Goal: Information Seeking & Learning: Find specific fact

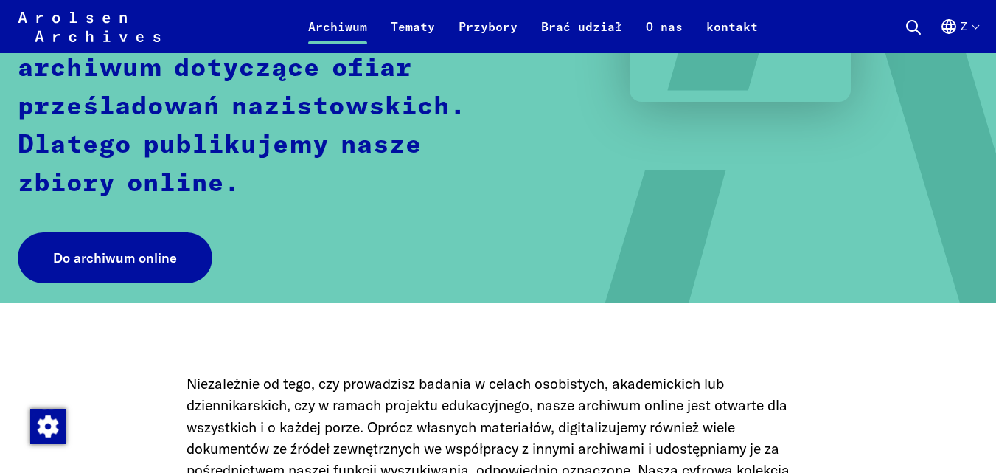
scroll to position [202, 0]
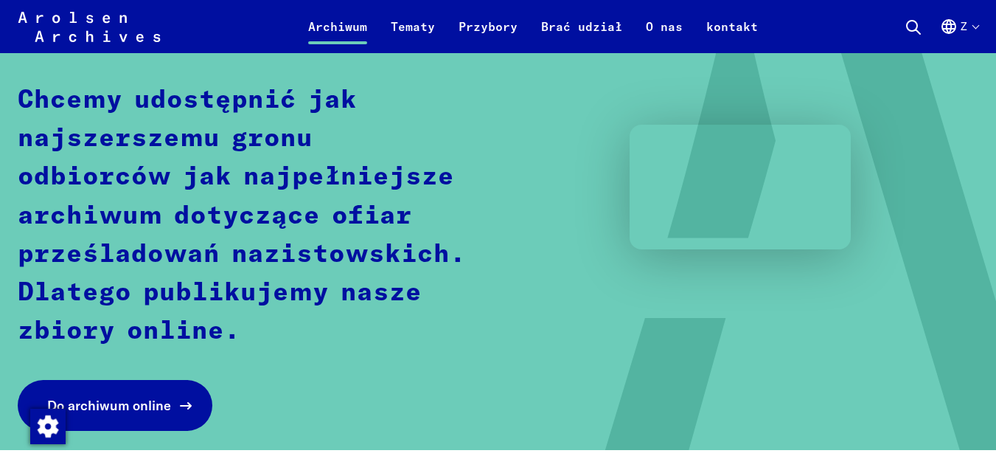
click at [136, 395] on link "Do archiwum online" at bounding box center [115, 405] width 195 height 51
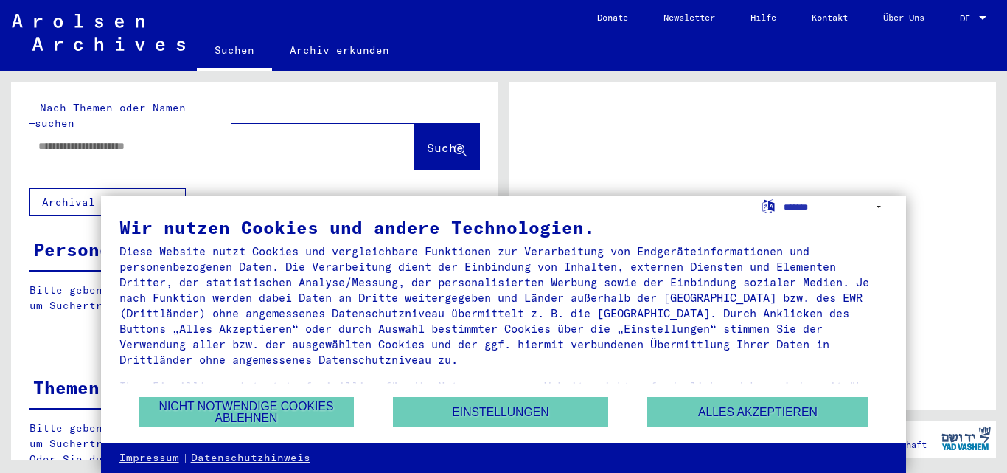
click at [144, 139] on input "text" at bounding box center [208, 146] width 341 height 15
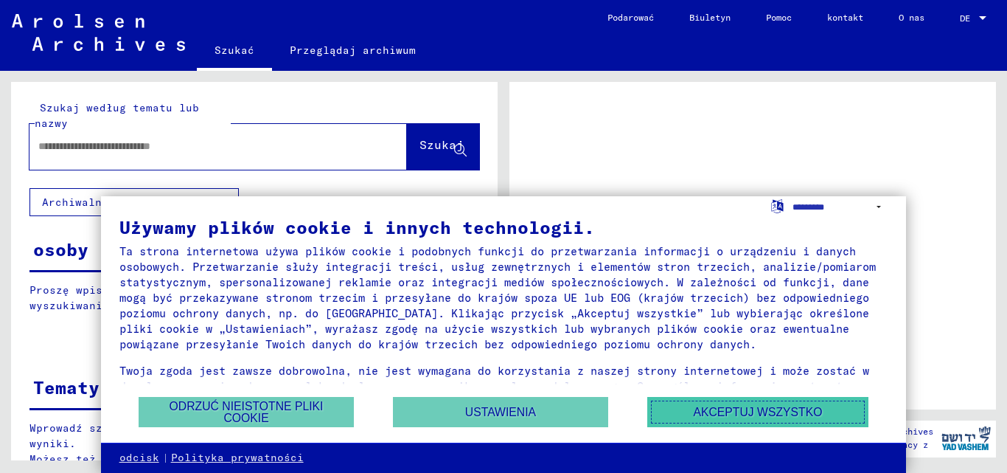
click at [757, 408] on font "Akceptuj wszystko" at bounding box center [757, 411] width 129 height 13
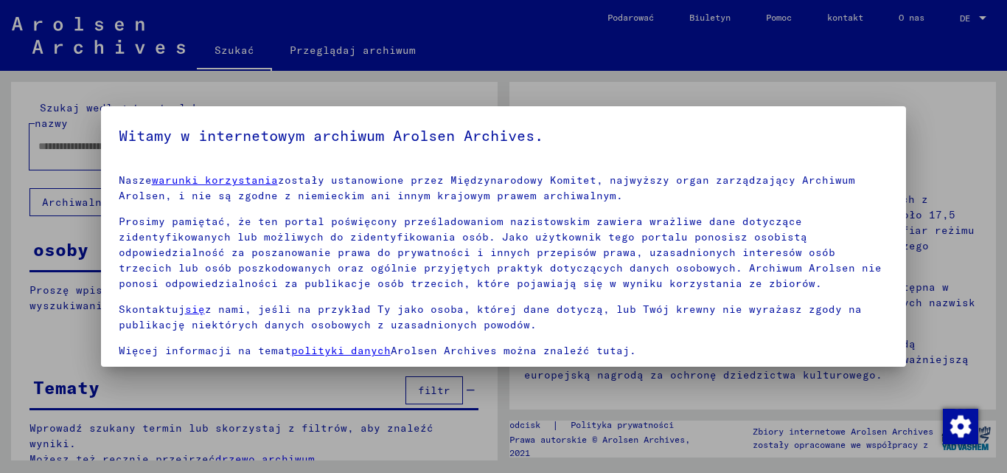
scroll to position [121, 0]
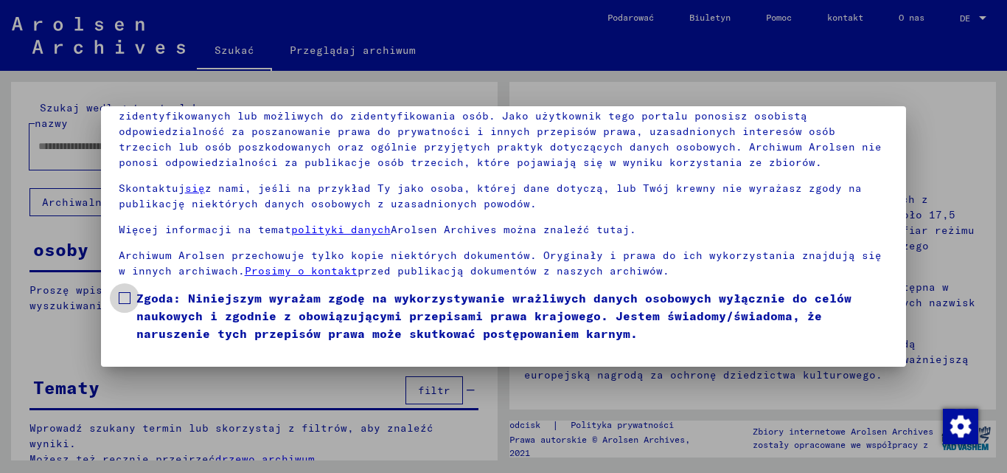
click at [125, 299] on span at bounding box center [125, 298] width 12 height 12
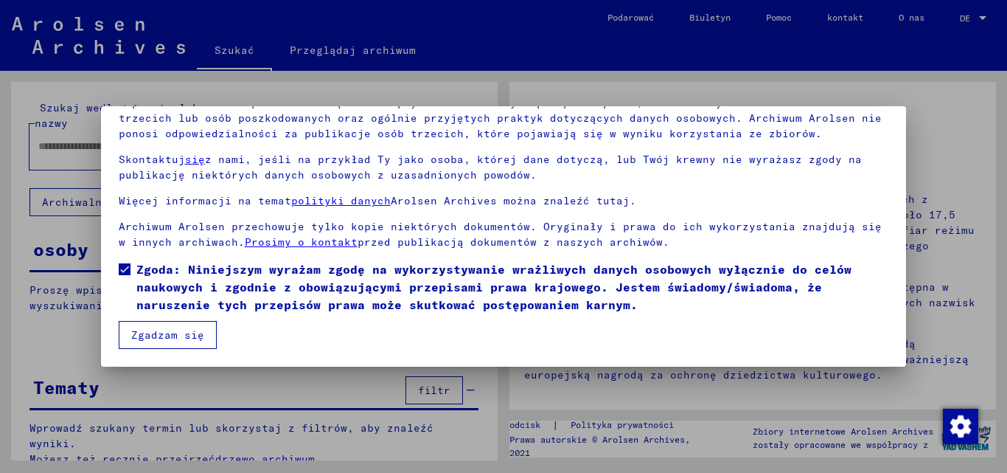
click at [932, 334] on div at bounding box center [503, 236] width 1007 height 473
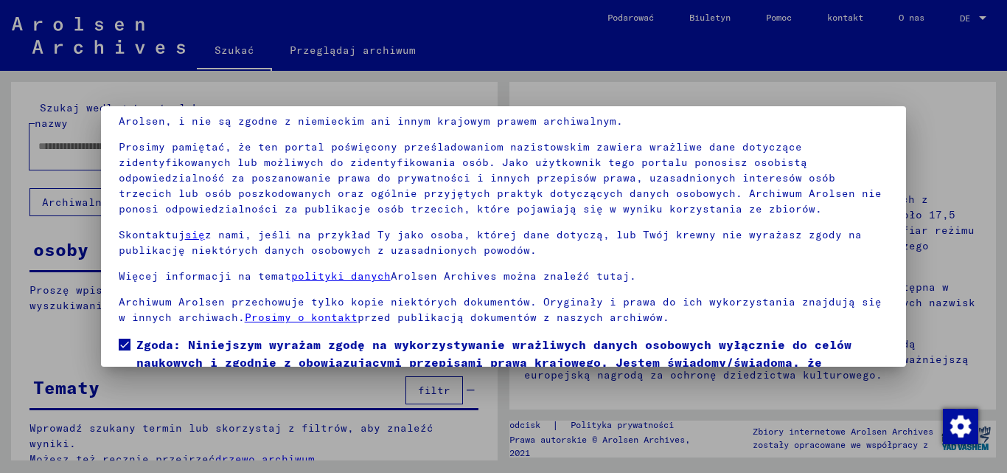
scroll to position [121, 0]
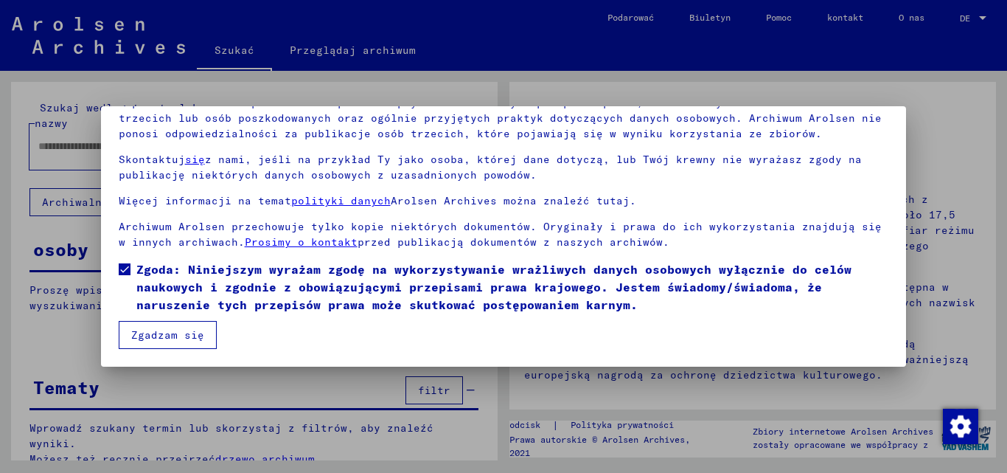
click at [157, 335] on font "Zgadzam się" at bounding box center [167, 334] width 73 height 13
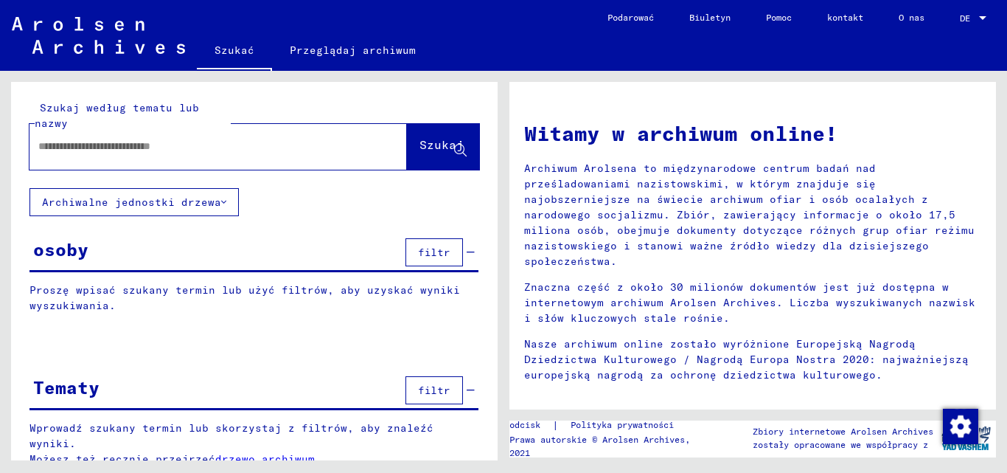
click at [133, 146] on input "text" at bounding box center [200, 146] width 324 height 15
click at [419, 150] on font "Szukaj" at bounding box center [441, 144] width 44 height 15
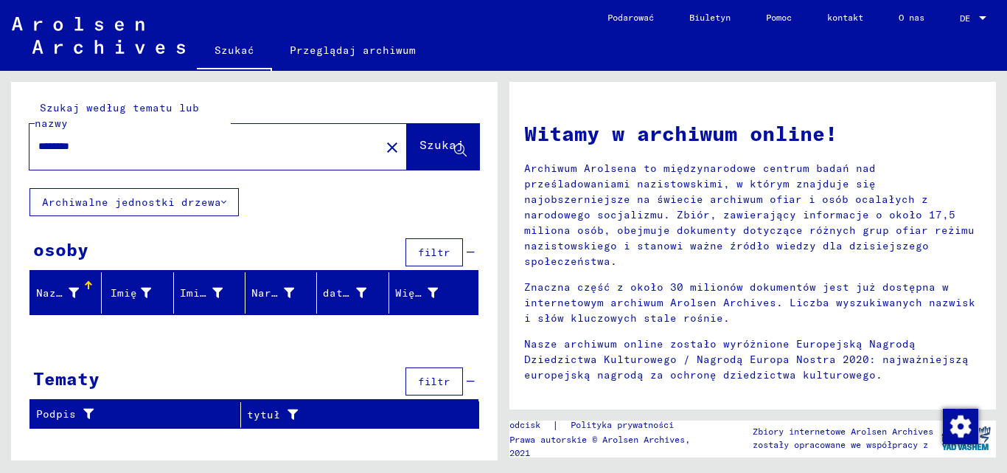
click at [49, 135] on div "********" at bounding box center [195, 146] width 333 height 33
click at [99, 149] on input "********" at bounding box center [200, 146] width 324 height 15
type input "*"
type input "*******"
click at [430, 142] on font "Szukaj" at bounding box center [441, 144] width 44 height 15
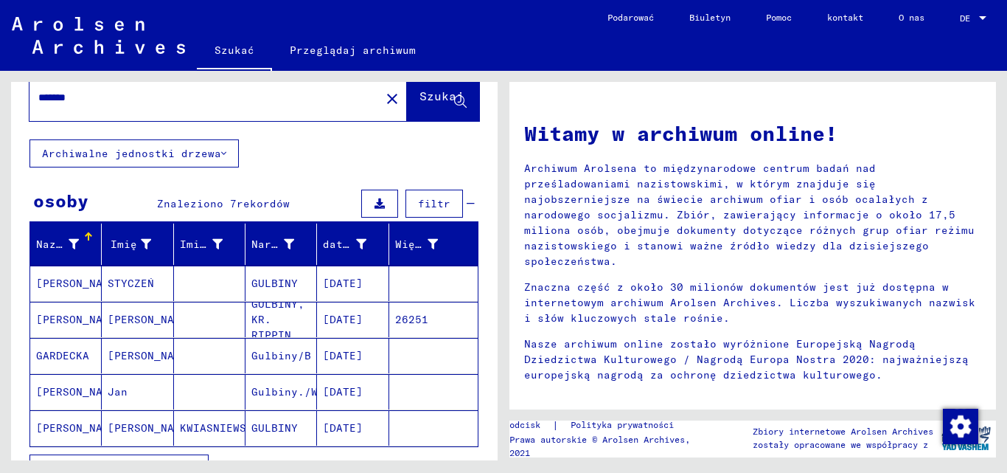
scroll to position [147, 0]
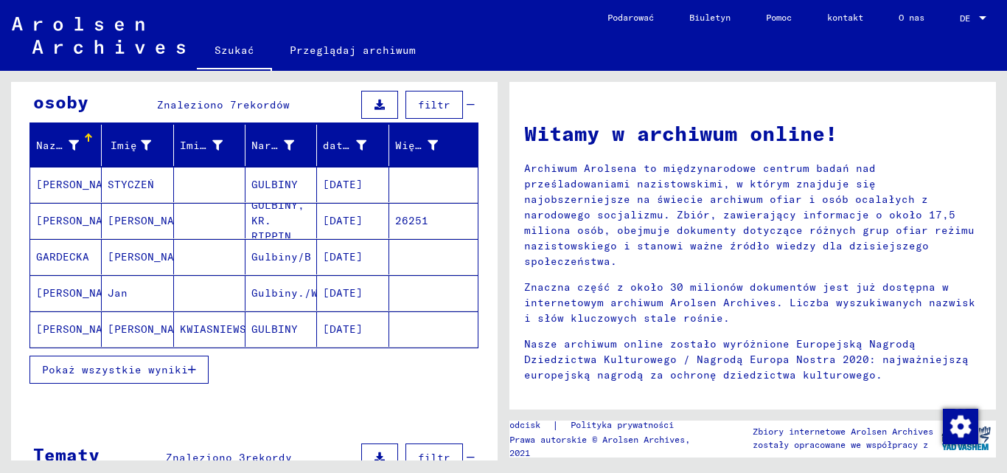
click at [173, 363] on font "Pokaż wszystkie wyniki" at bounding box center [115, 369] width 146 height 13
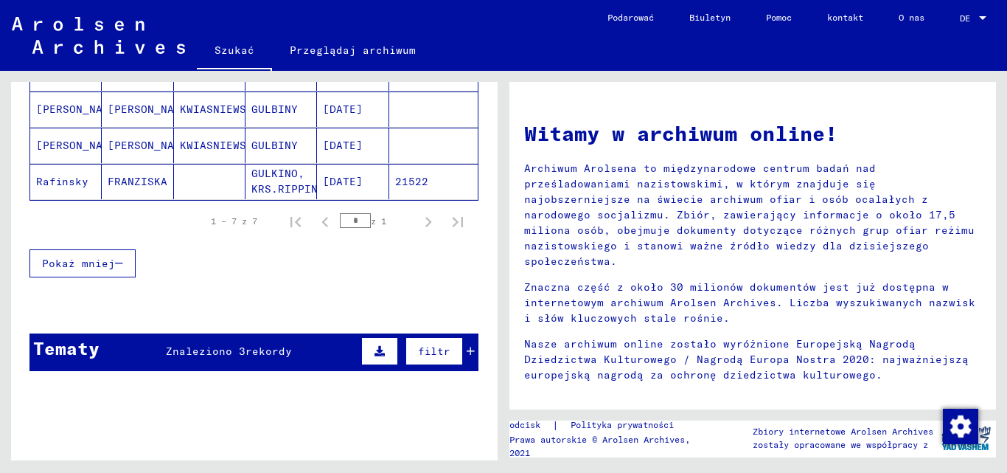
scroll to position [369, 0]
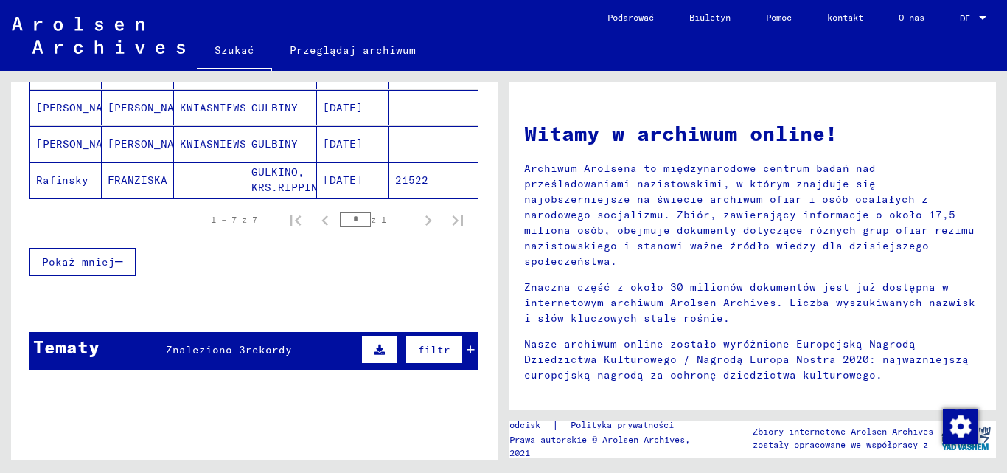
click at [50, 181] on font "Rafinsky" at bounding box center [62, 179] width 52 height 13
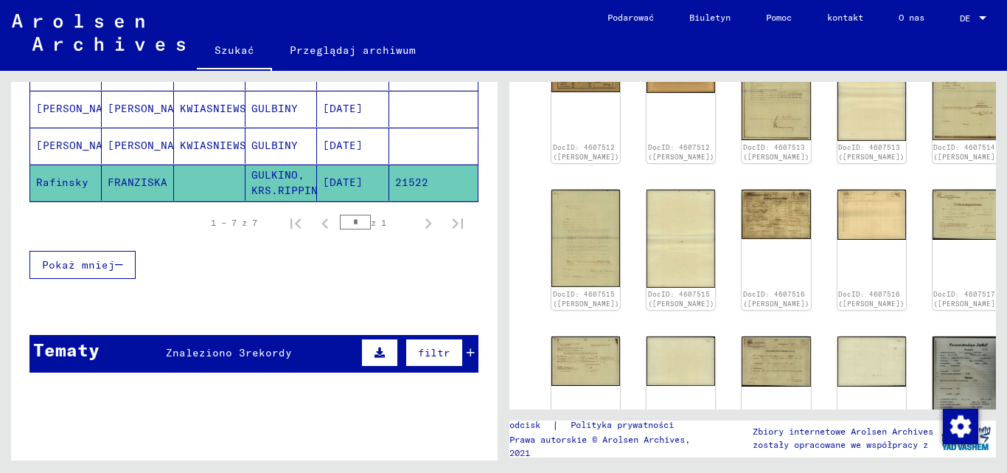
scroll to position [221, 0]
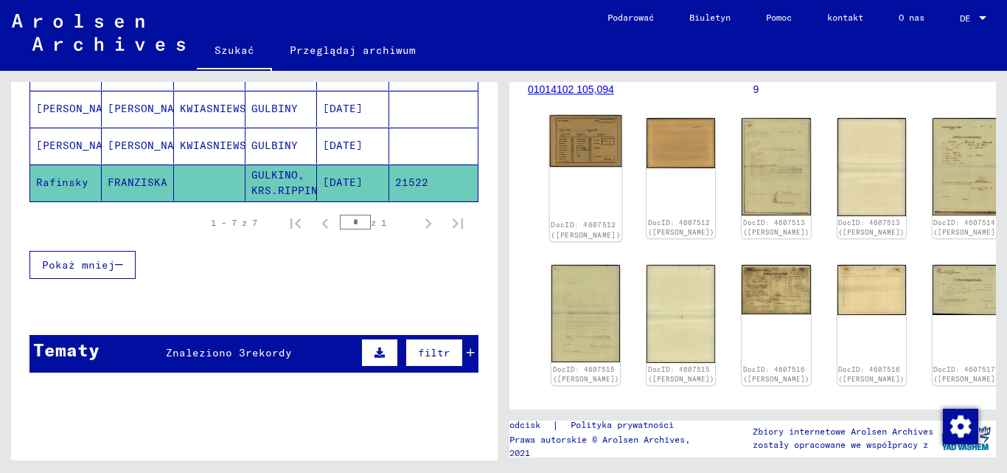
click at [563, 136] on img at bounding box center [586, 141] width 72 height 52
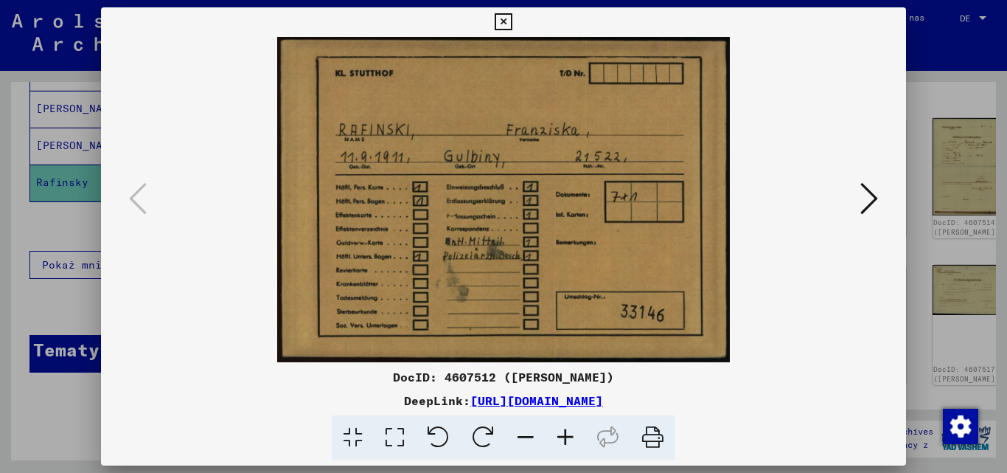
click at [869, 196] on icon at bounding box center [869, 198] width 18 height 35
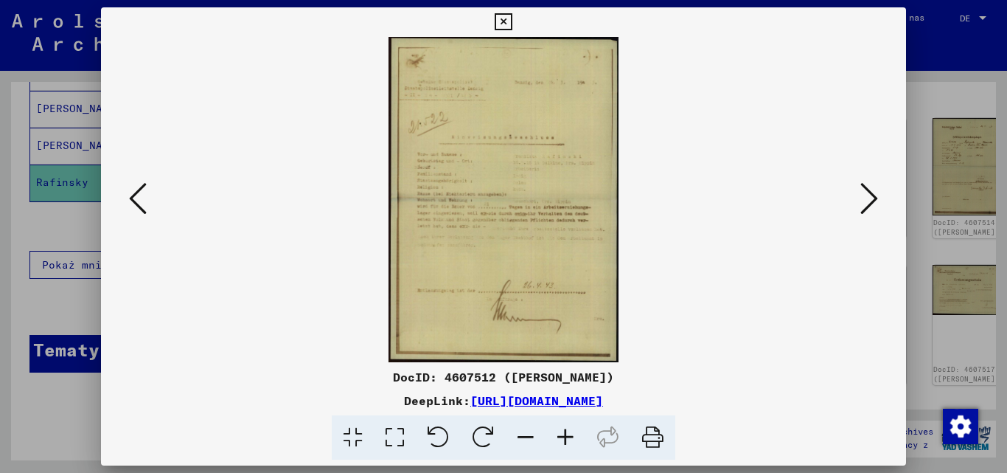
click at [565, 433] on icon at bounding box center [565, 437] width 40 height 45
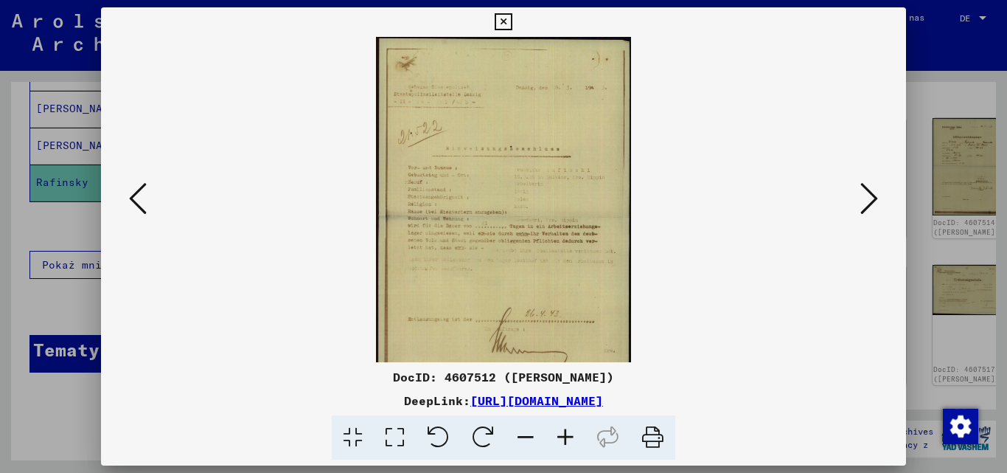
click at [565, 433] on icon at bounding box center [565, 437] width 40 height 45
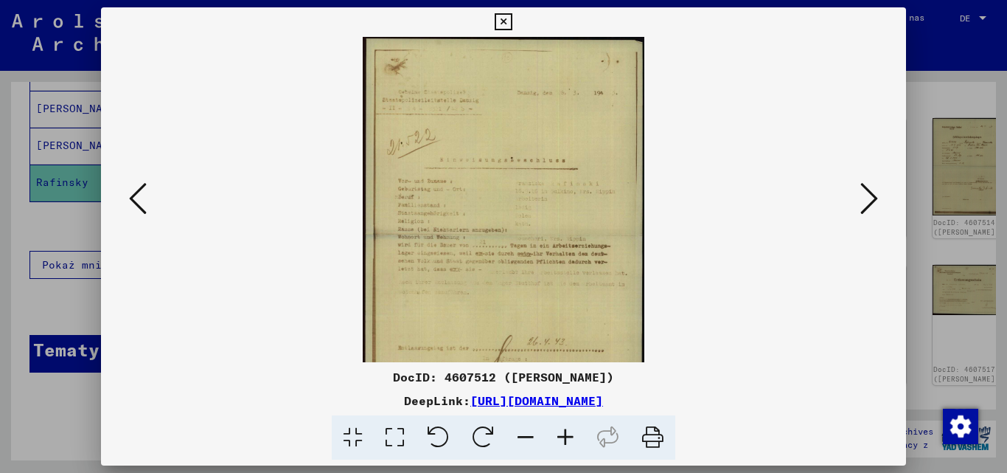
click at [565, 433] on icon at bounding box center [565, 437] width 40 height 45
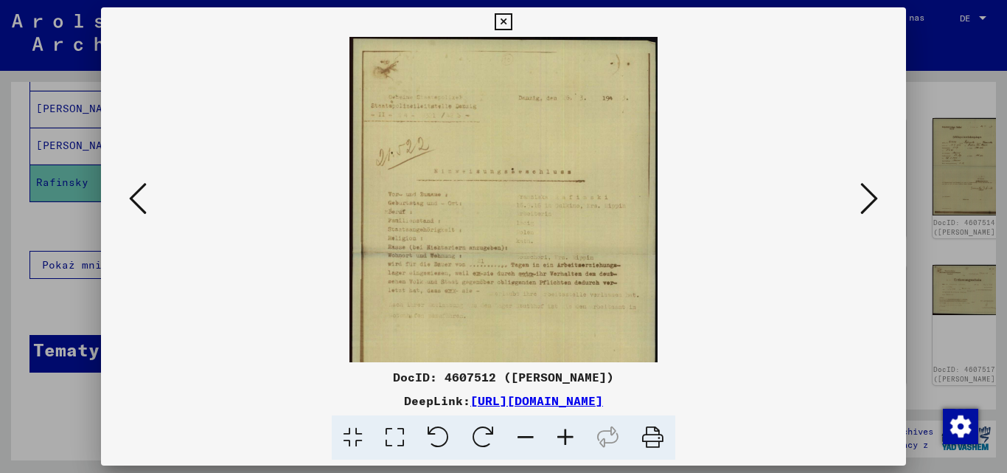
click at [565, 433] on icon at bounding box center [565, 437] width 40 height 45
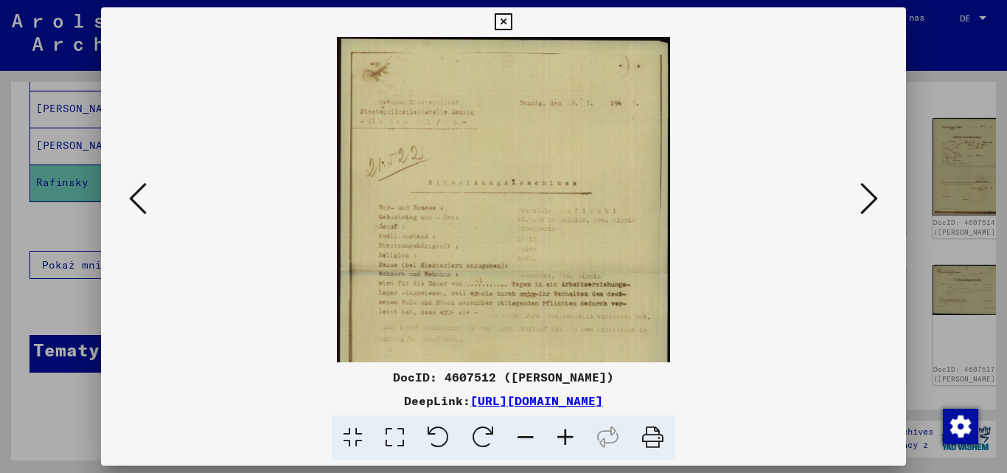
click at [565, 433] on icon at bounding box center [565, 437] width 40 height 45
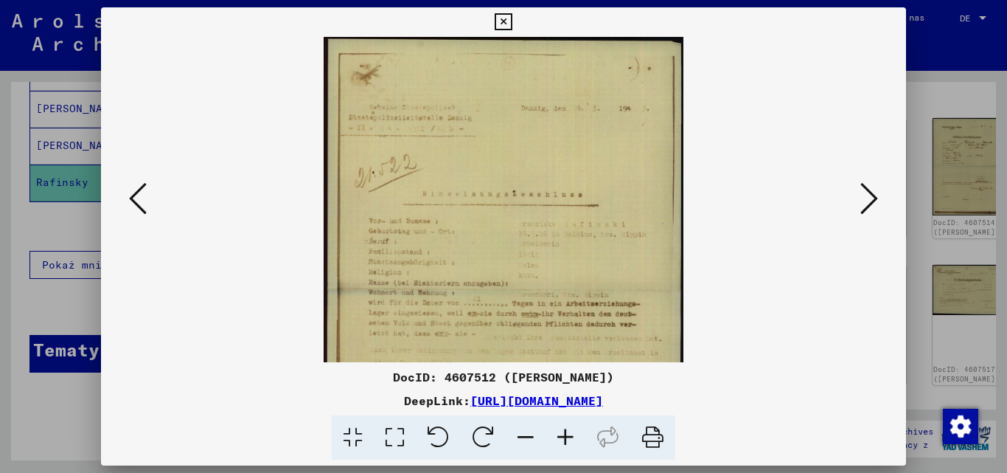
click at [565, 433] on icon at bounding box center [565, 437] width 40 height 45
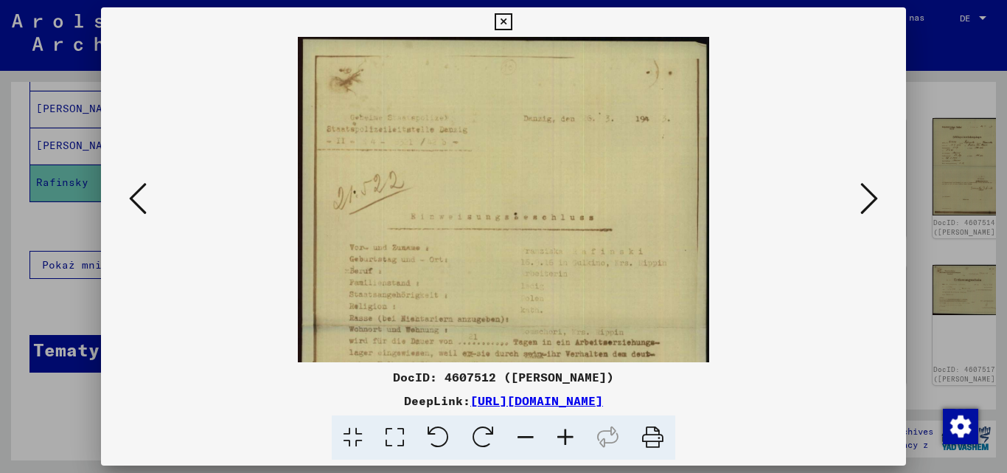
click at [565, 433] on icon at bounding box center [565, 437] width 40 height 45
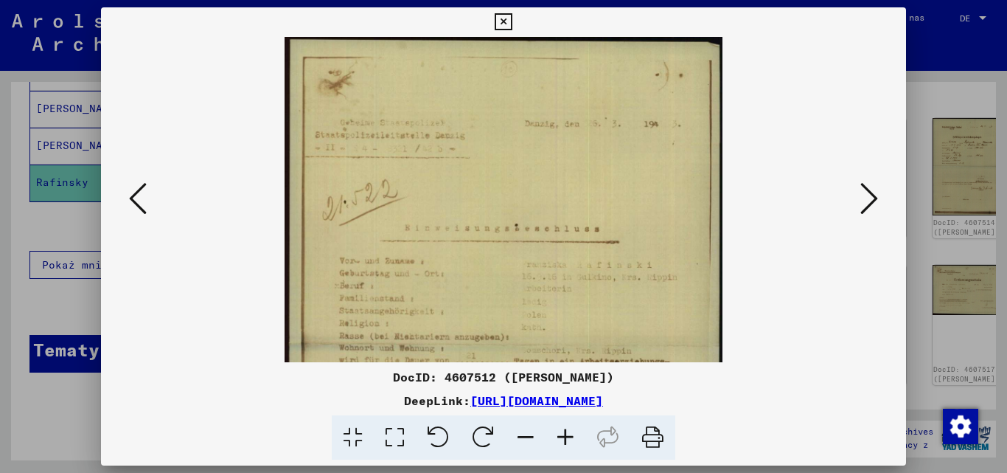
click at [565, 433] on icon at bounding box center [565, 437] width 40 height 45
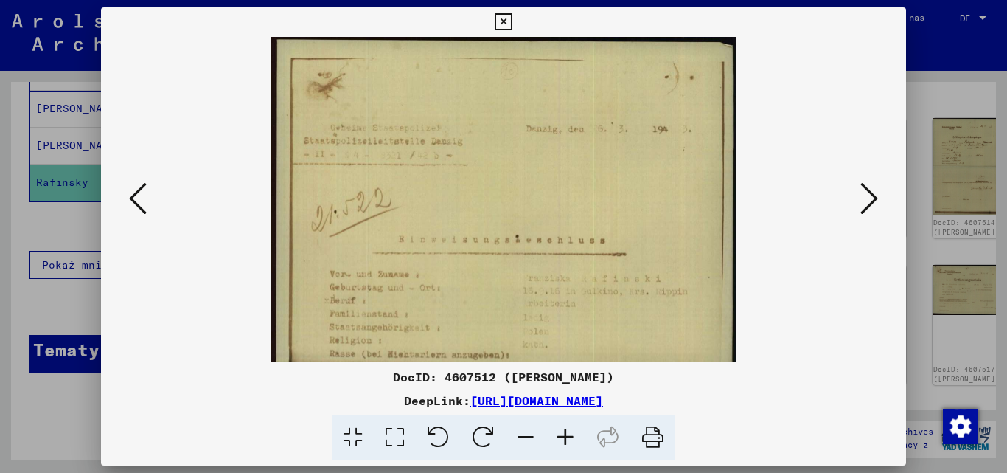
click at [565, 433] on icon at bounding box center [565, 437] width 40 height 45
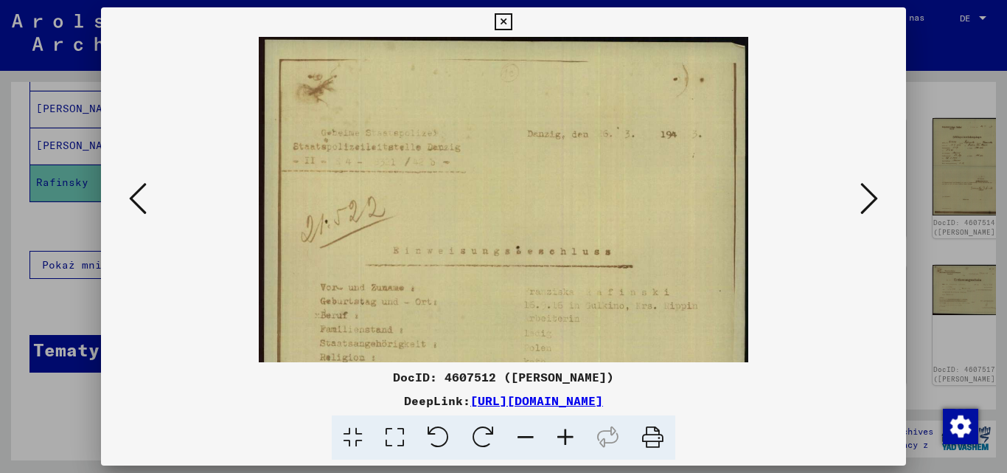
click at [565, 433] on icon at bounding box center [565, 437] width 40 height 45
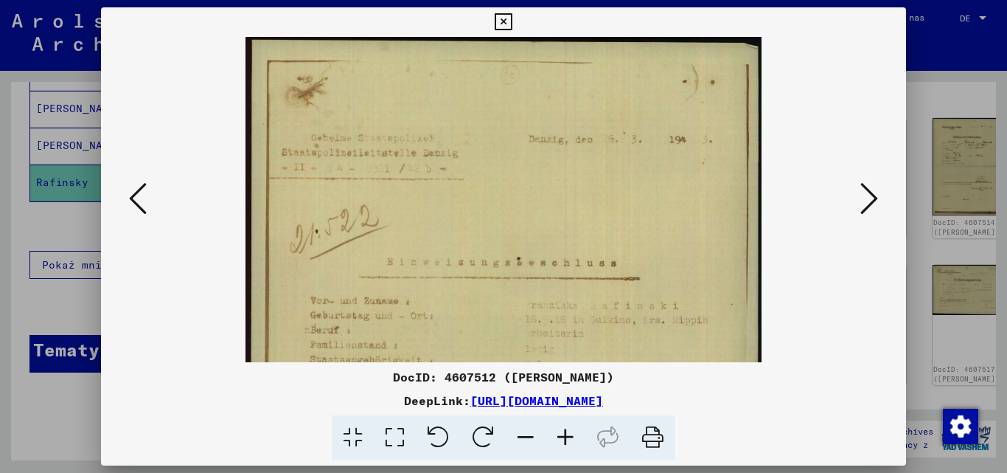
click at [565, 433] on icon at bounding box center [565, 437] width 40 height 45
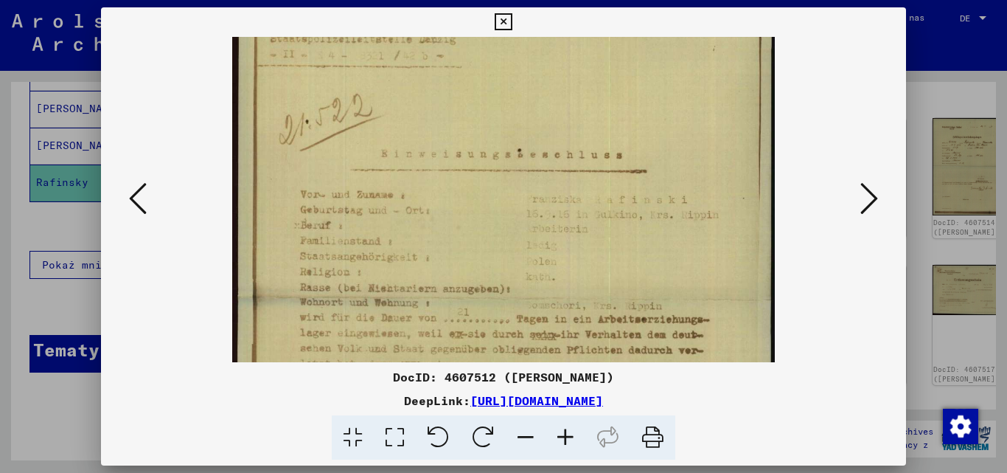
scroll to position [155, 0]
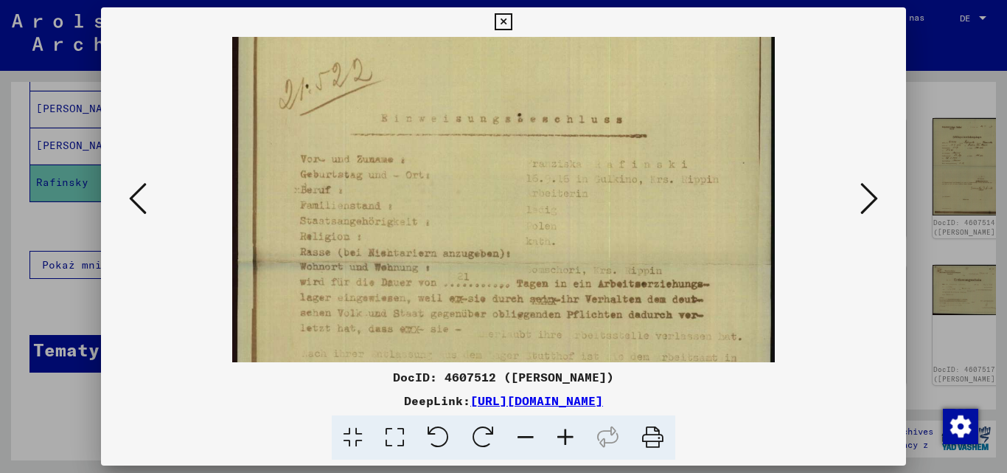
drag, startPoint x: 494, startPoint y: 296, endPoint x: 502, endPoint y: 195, distance: 101.3
click at [502, 195] on img at bounding box center [503, 265] width 542 height 767
click at [874, 195] on icon at bounding box center [869, 198] width 18 height 35
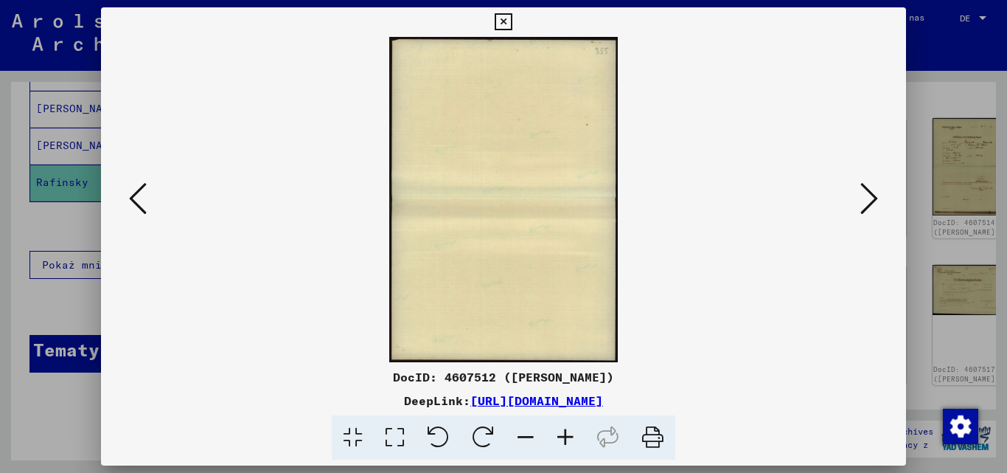
scroll to position [0, 0]
click at [874, 195] on icon at bounding box center [869, 198] width 18 height 35
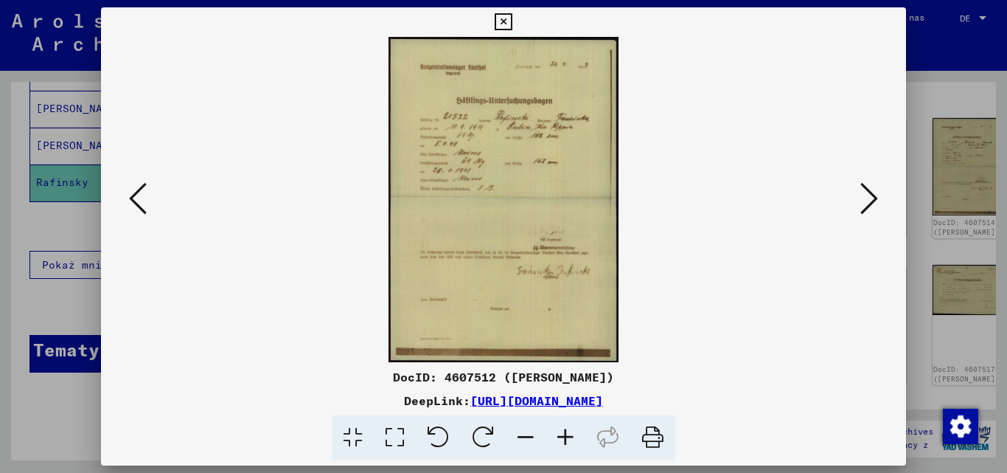
click at [565, 436] on icon at bounding box center [565, 437] width 40 height 45
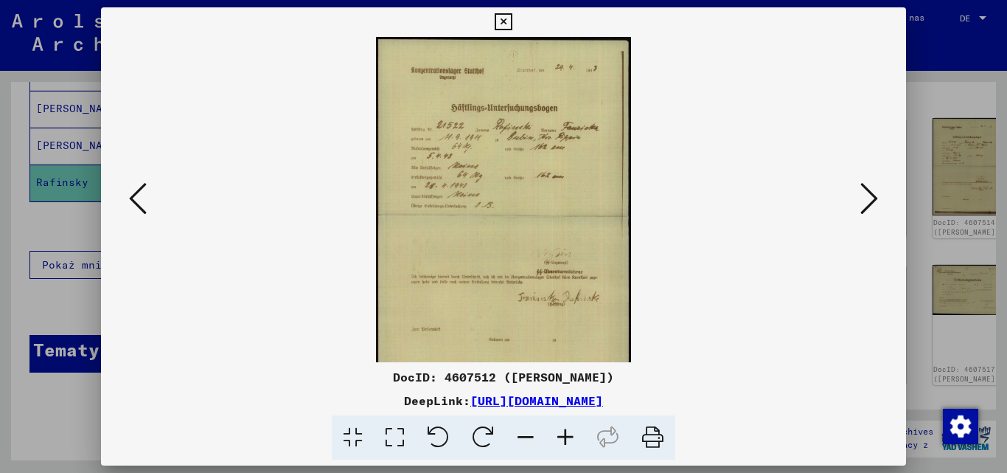
click at [565, 436] on icon at bounding box center [565, 437] width 40 height 45
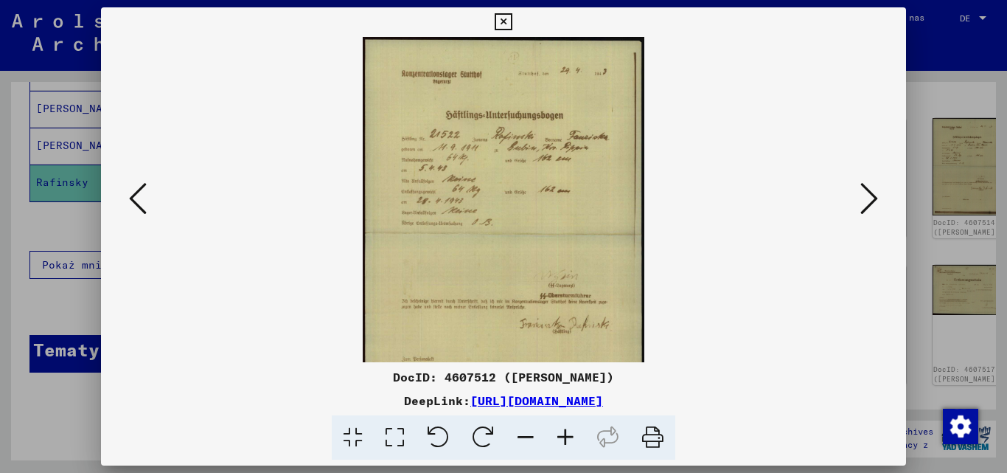
click at [565, 436] on icon at bounding box center [565, 437] width 40 height 45
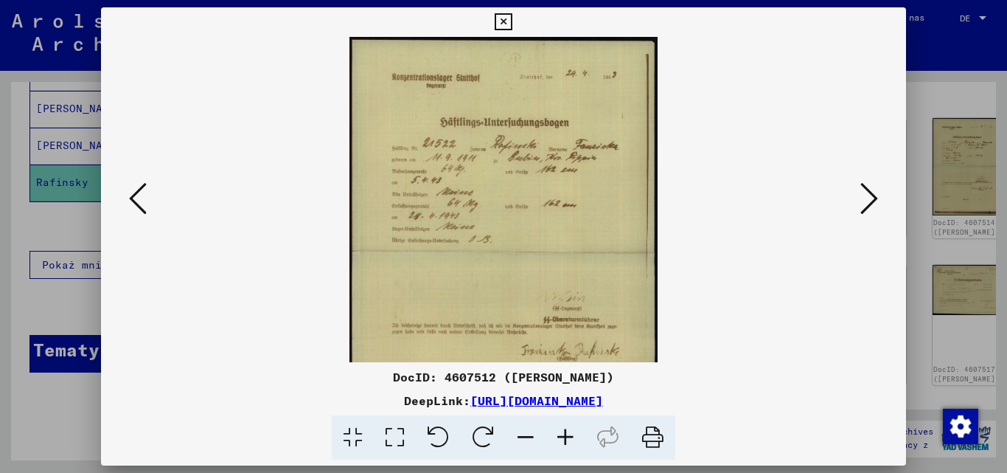
click at [565, 436] on icon at bounding box center [565, 437] width 40 height 45
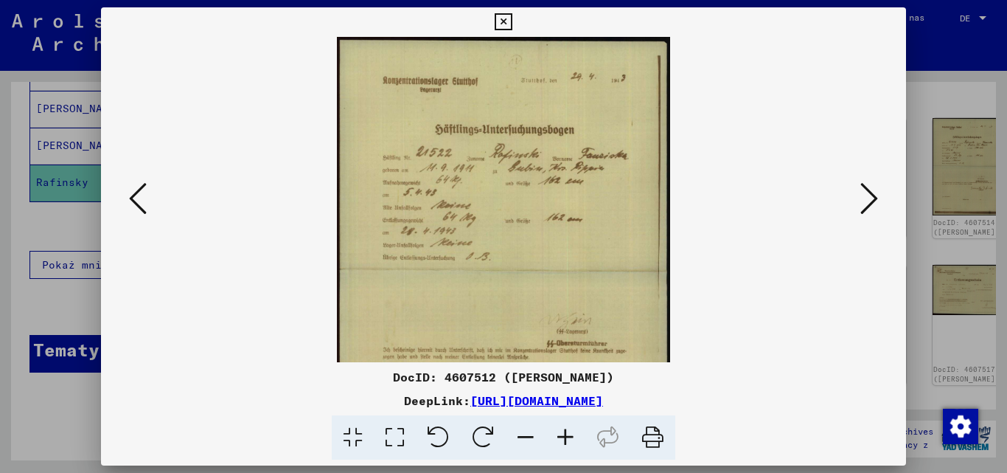
click at [565, 436] on icon at bounding box center [565, 437] width 40 height 45
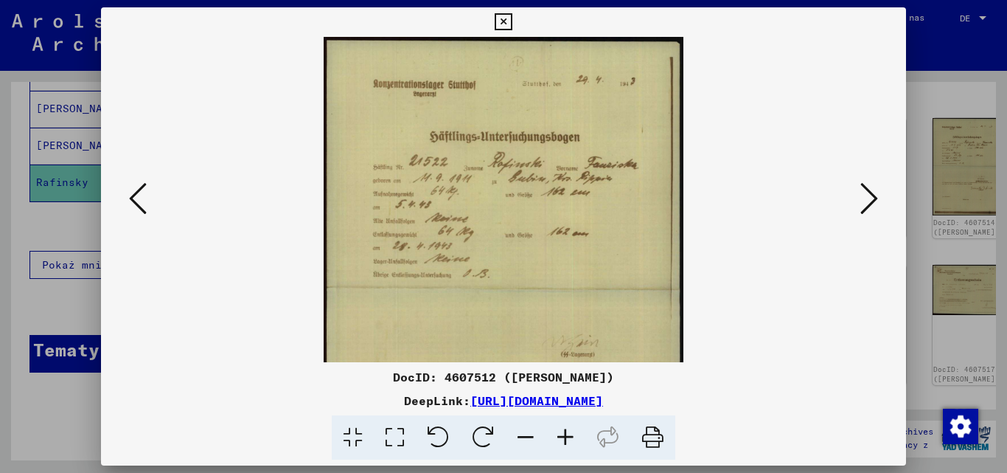
click at [565, 436] on icon at bounding box center [565, 437] width 40 height 45
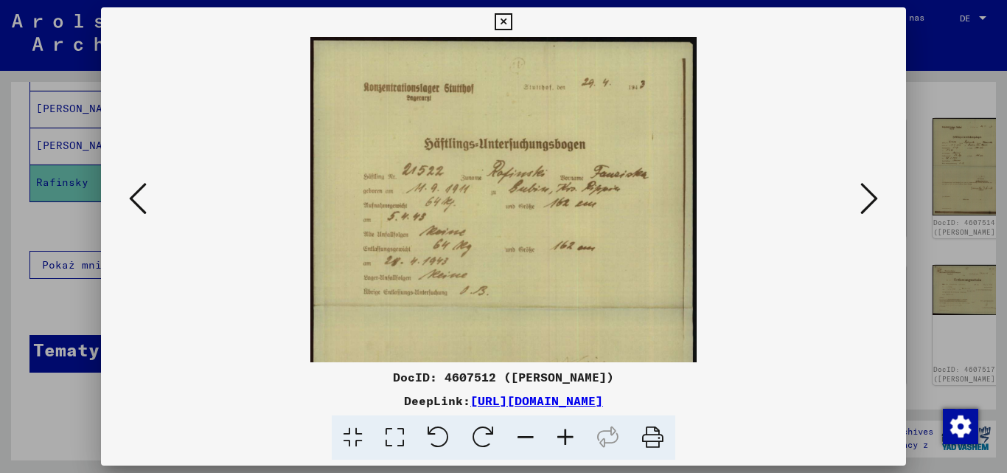
click at [565, 436] on icon at bounding box center [565, 437] width 40 height 45
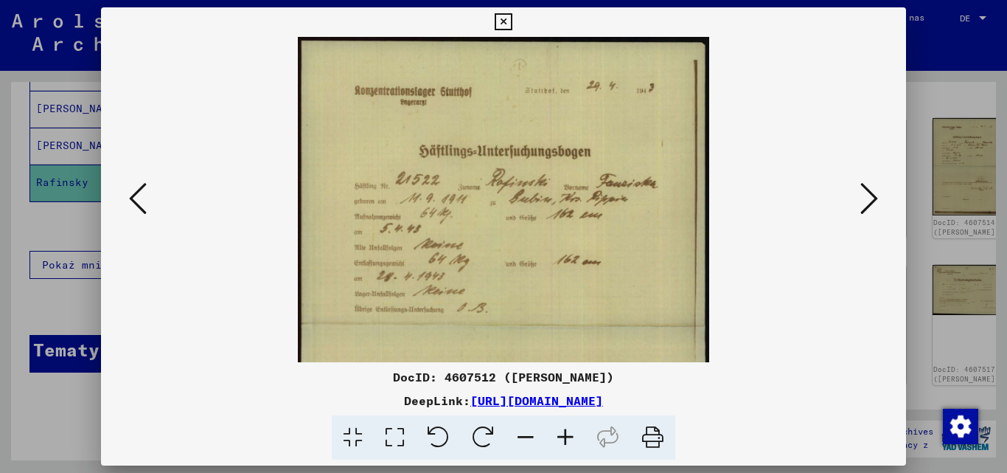
click at [565, 436] on icon at bounding box center [565, 437] width 40 height 45
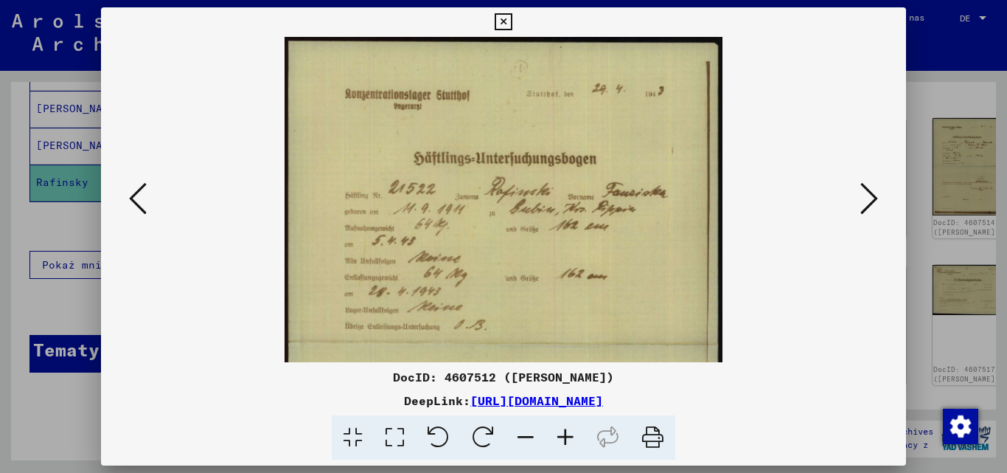
click at [564, 436] on icon at bounding box center [565, 437] width 40 height 45
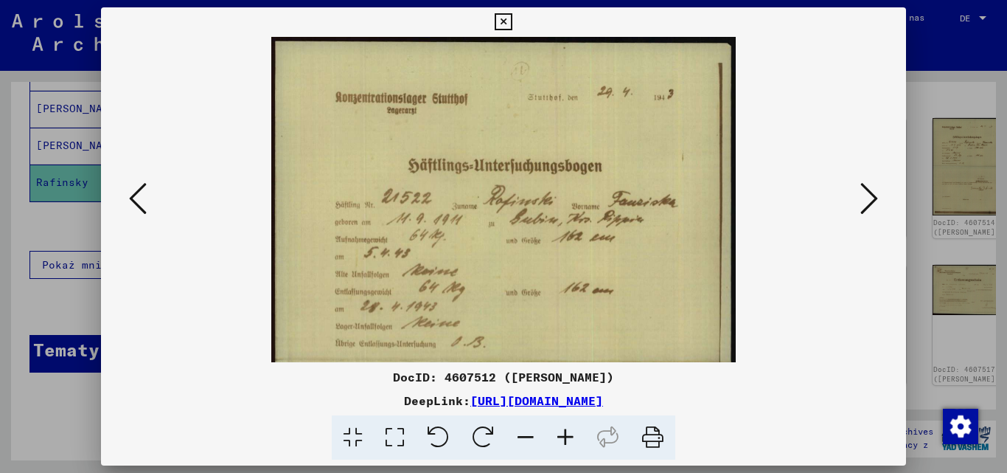
click at [564, 436] on icon at bounding box center [565, 437] width 40 height 45
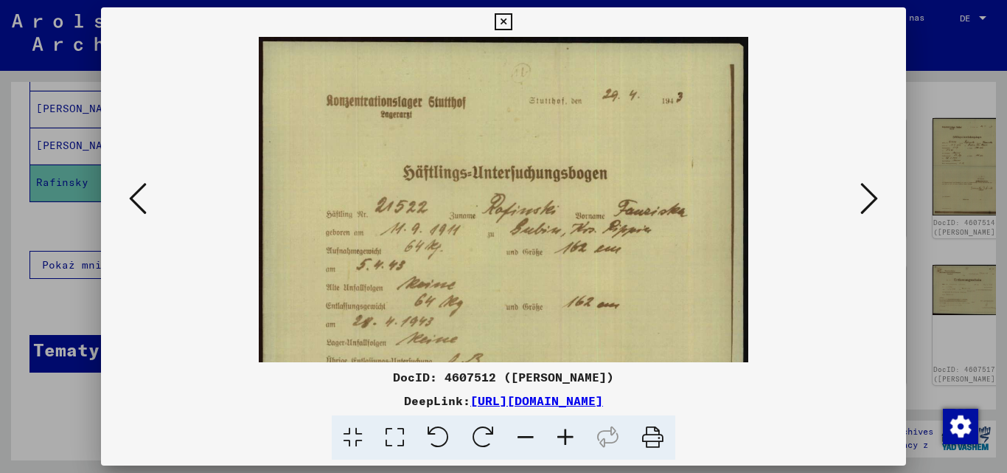
click at [564, 436] on icon at bounding box center [565, 437] width 40 height 45
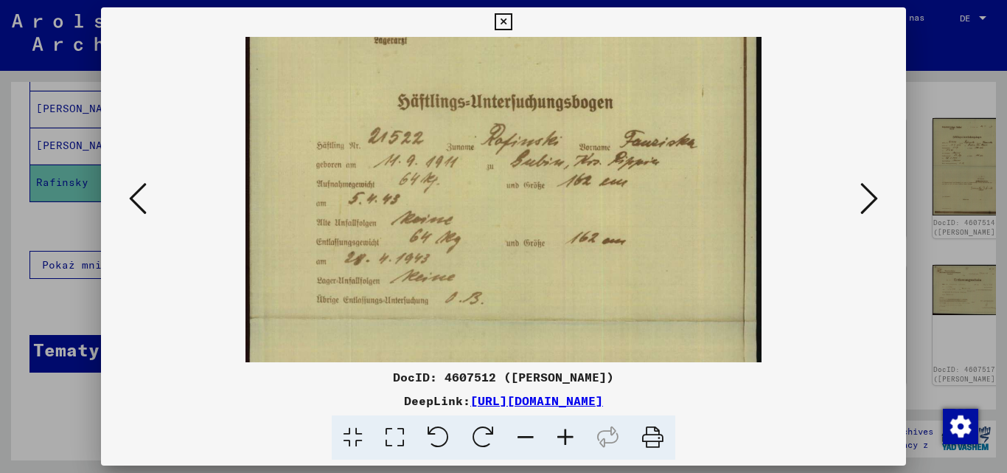
scroll to position [80, 0]
drag, startPoint x: 447, startPoint y: 307, endPoint x: 436, endPoint y: 228, distance: 80.4
click at [436, 228] on img at bounding box center [503, 322] width 516 height 731
click at [871, 195] on icon at bounding box center [869, 198] width 18 height 35
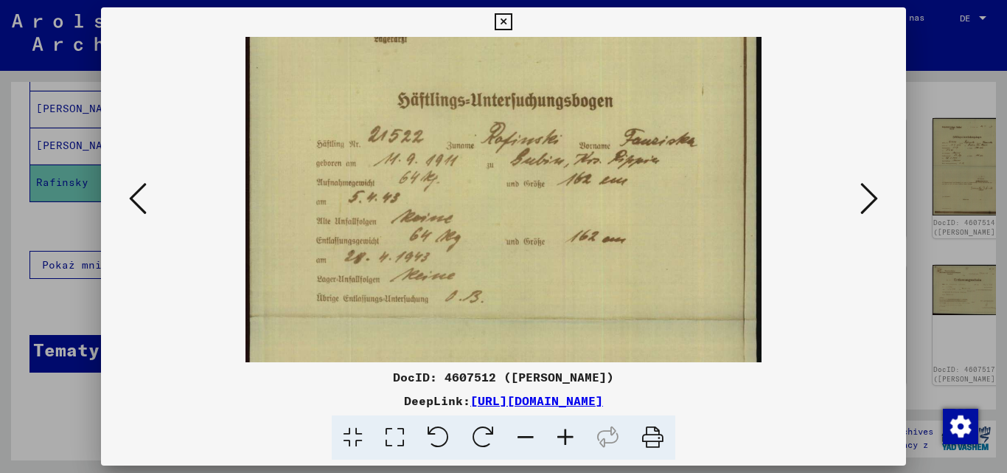
scroll to position [0, 0]
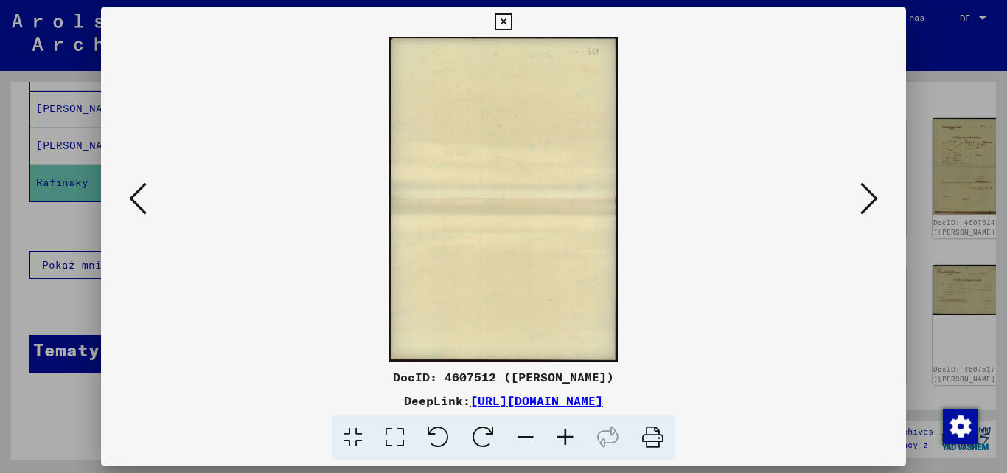
click at [871, 195] on icon at bounding box center [869, 198] width 18 height 35
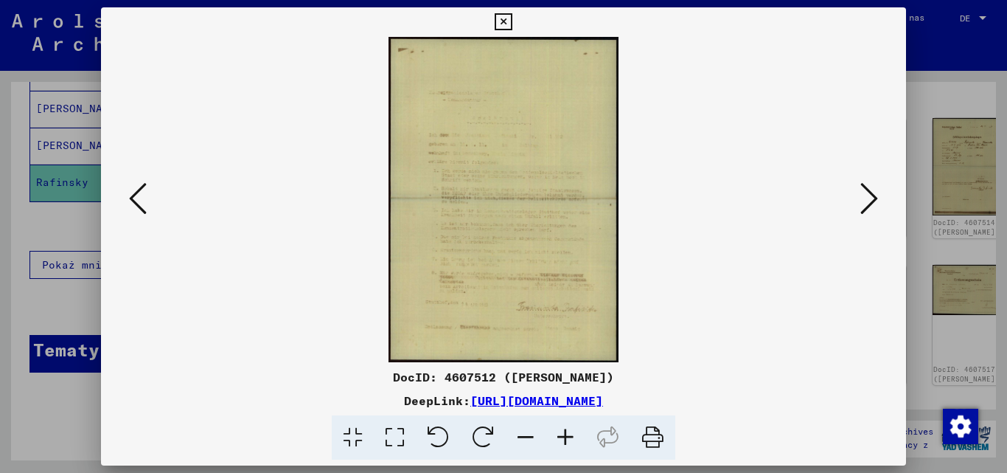
click at [575, 439] on icon at bounding box center [565, 437] width 40 height 45
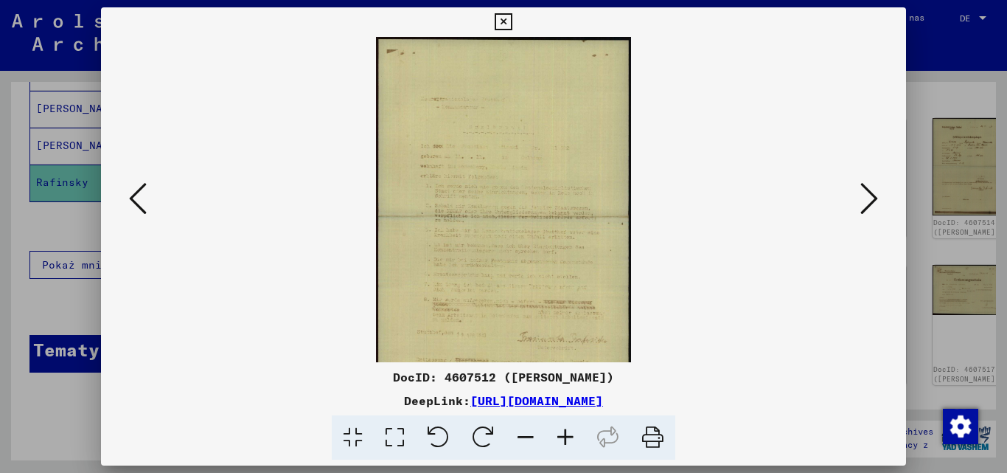
click at [567, 438] on icon at bounding box center [565, 437] width 40 height 45
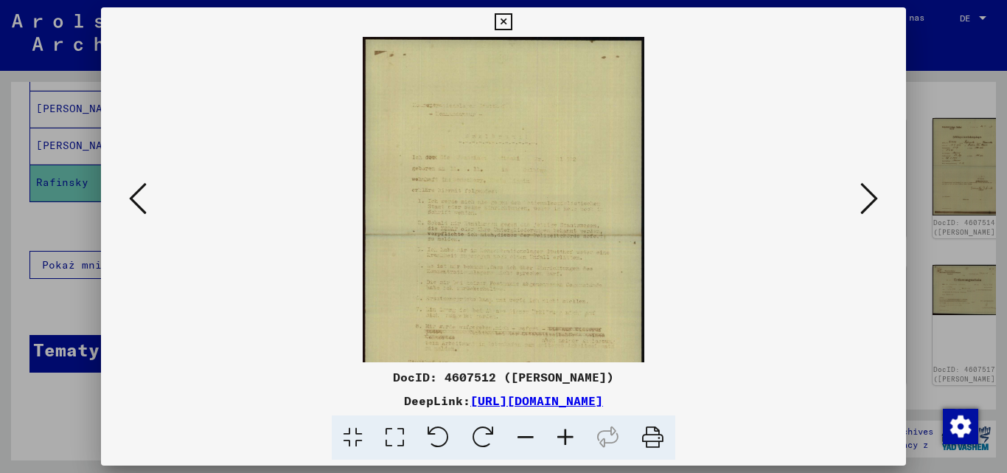
click at [567, 438] on icon at bounding box center [565, 437] width 40 height 45
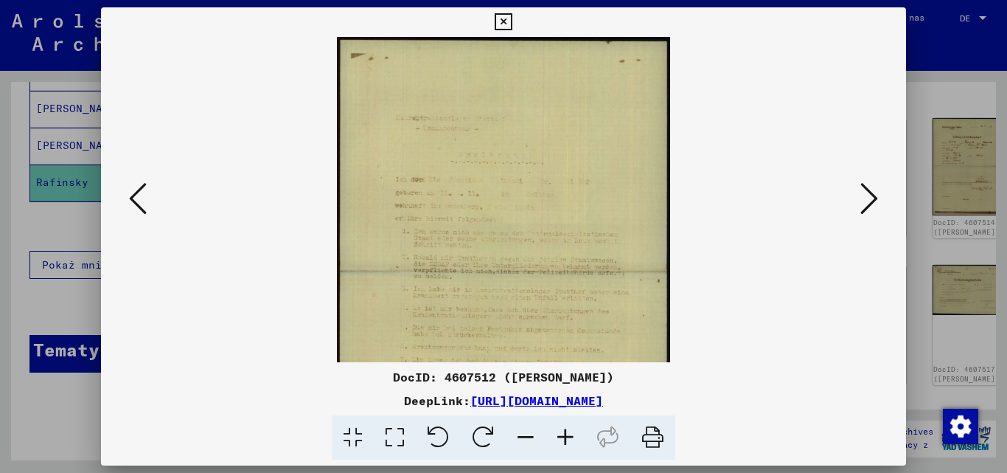
click at [567, 438] on icon at bounding box center [565, 437] width 40 height 45
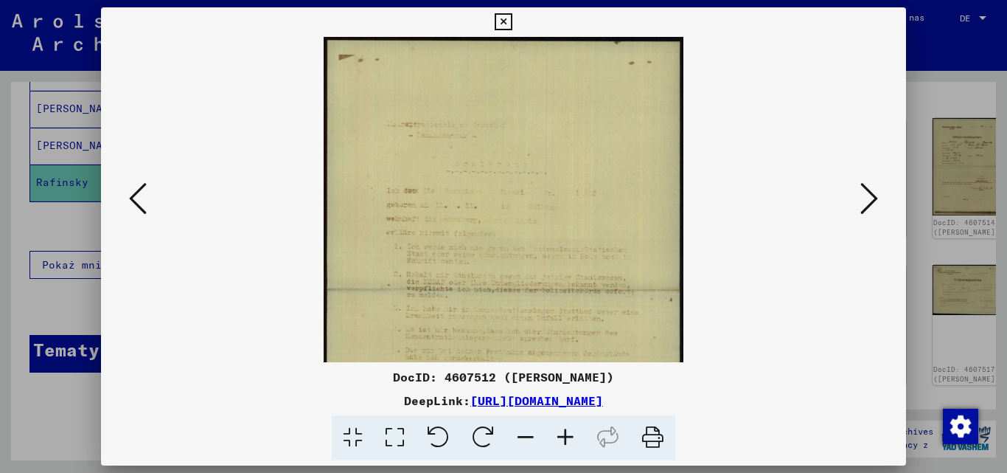
click at [567, 438] on icon at bounding box center [565, 437] width 40 height 45
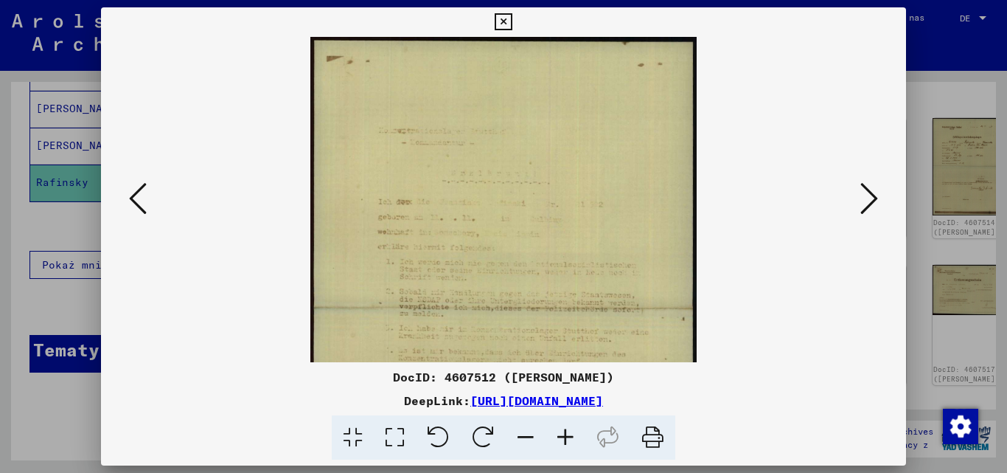
click at [567, 438] on icon at bounding box center [565, 437] width 40 height 45
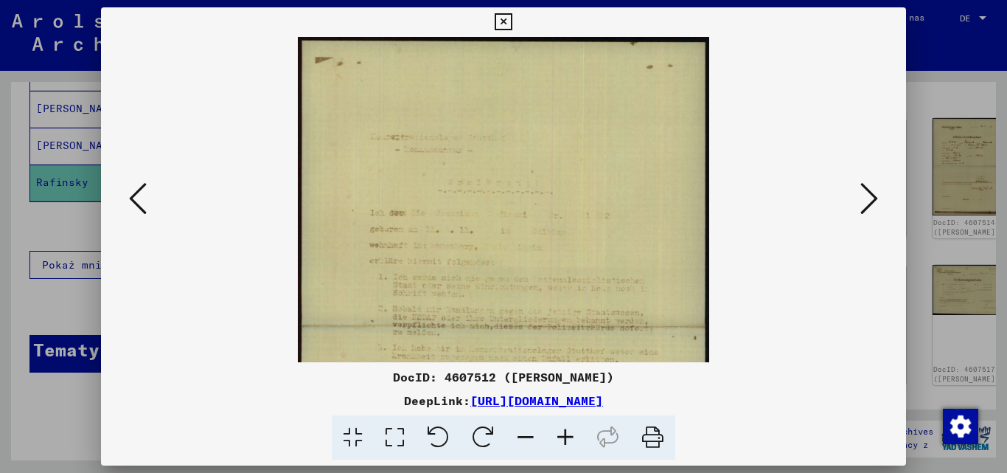
click at [567, 438] on icon at bounding box center [565, 437] width 40 height 45
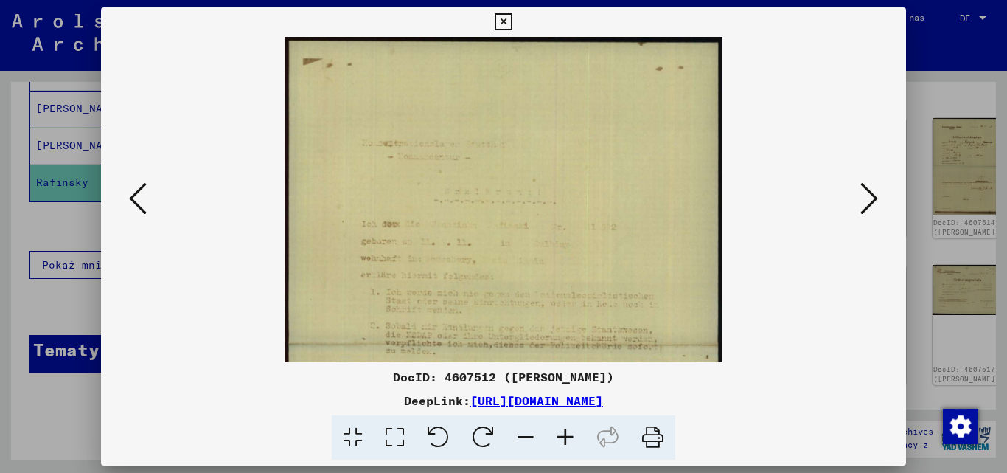
click at [567, 438] on icon at bounding box center [565, 437] width 40 height 45
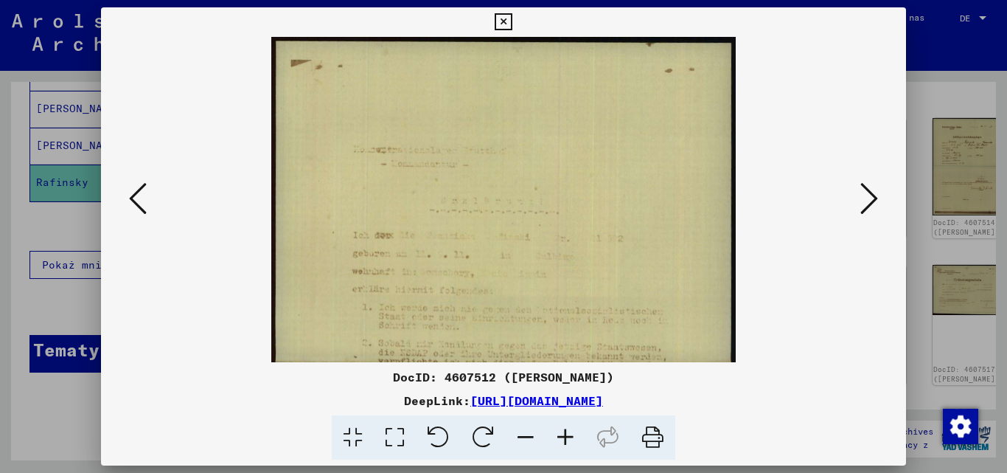
click at [871, 189] on icon at bounding box center [869, 198] width 18 height 35
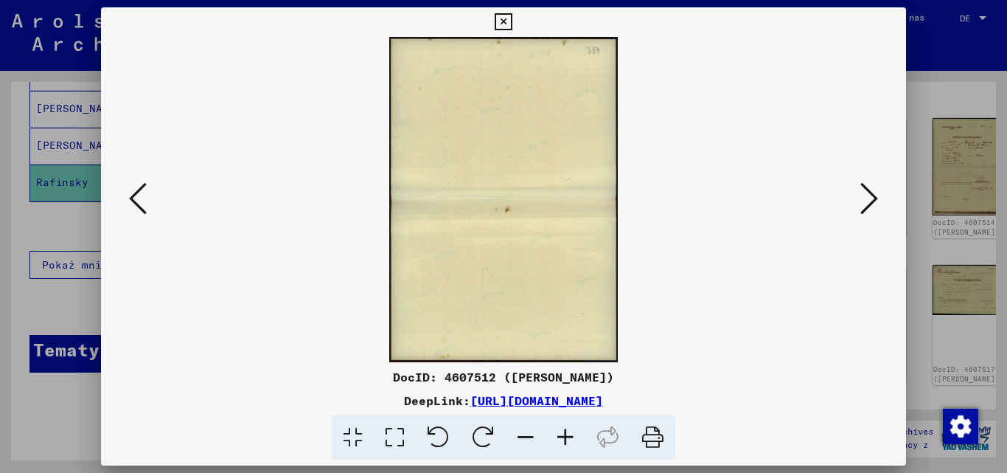
click at [871, 189] on icon at bounding box center [869, 198] width 18 height 35
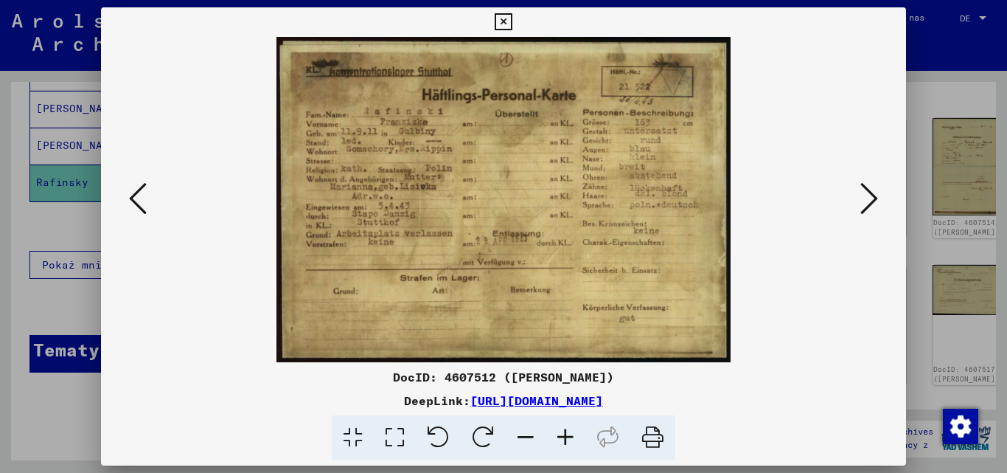
click at [574, 439] on icon at bounding box center [565, 437] width 40 height 45
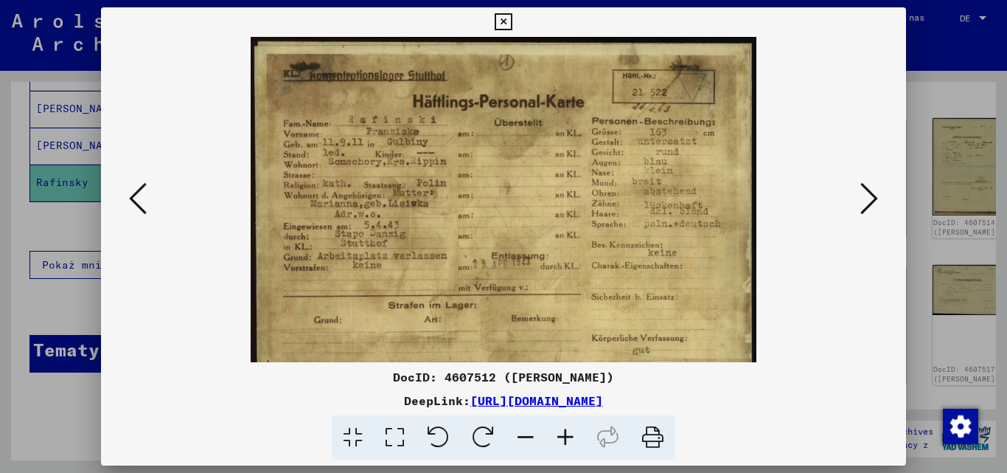
click at [573, 439] on icon at bounding box center [565, 437] width 40 height 45
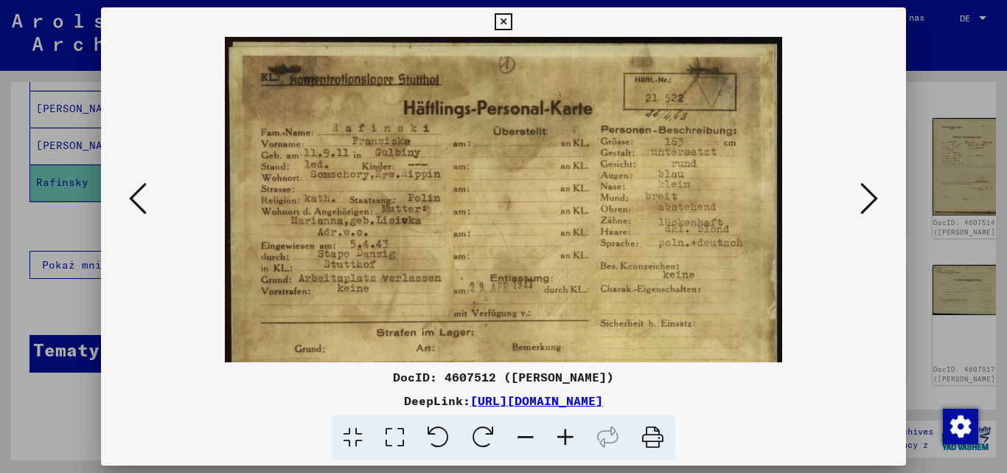
click at [573, 439] on icon at bounding box center [565, 437] width 40 height 45
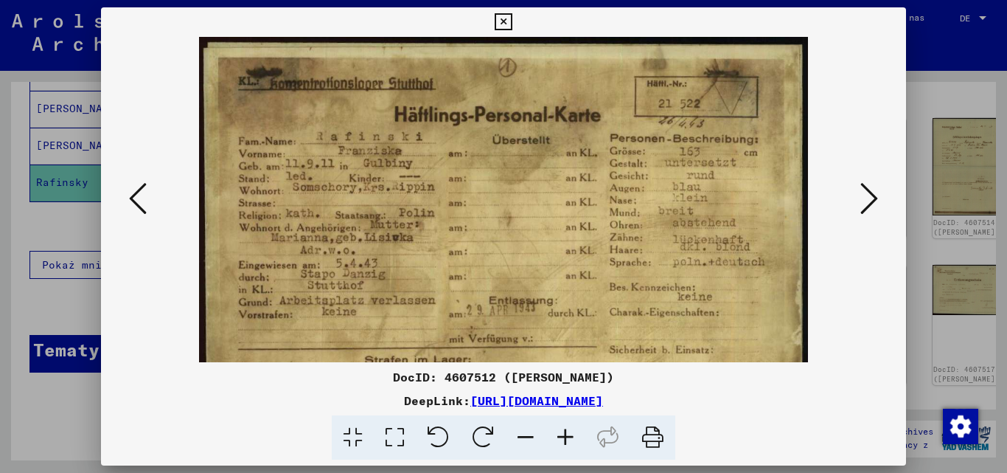
click at [573, 439] on icon at bounding box center [565, 437] width 40 height 45
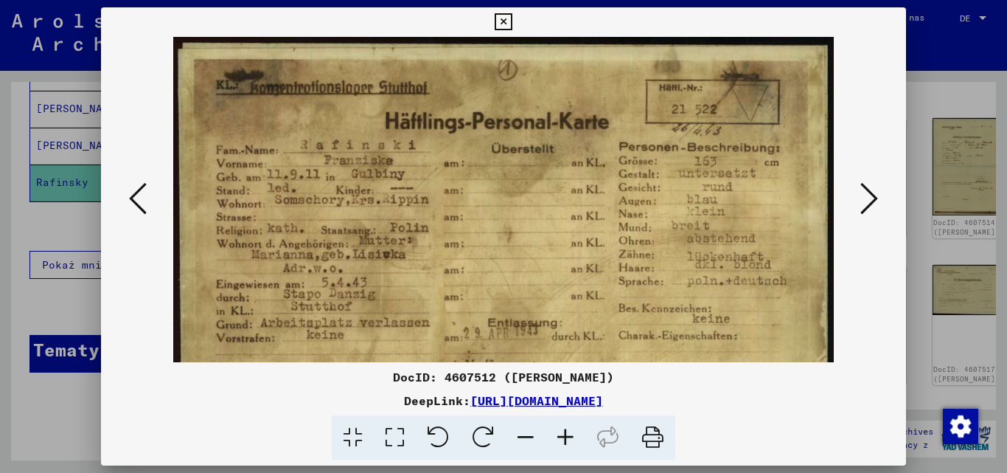
click at [573, 439] on icon at bounding box center [565, 437] width 40 height 45
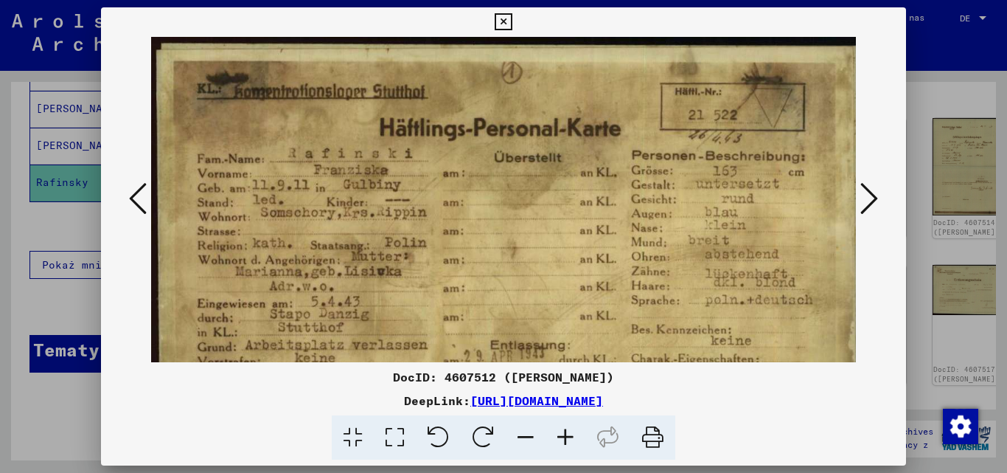
click at [573, 439] on icon at bounding box center [565, 437] width 40 height 45
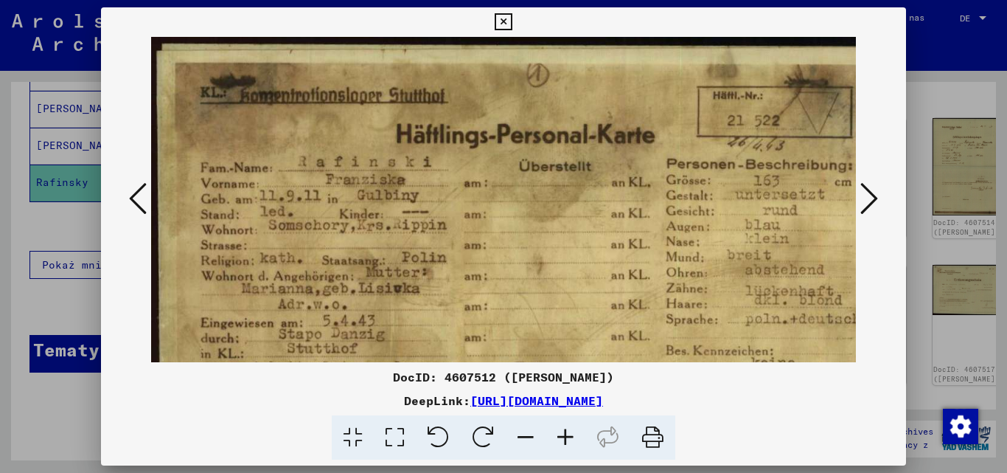
click at [573, 439] on icon at bounding box center [565, 437] width 40 height 45
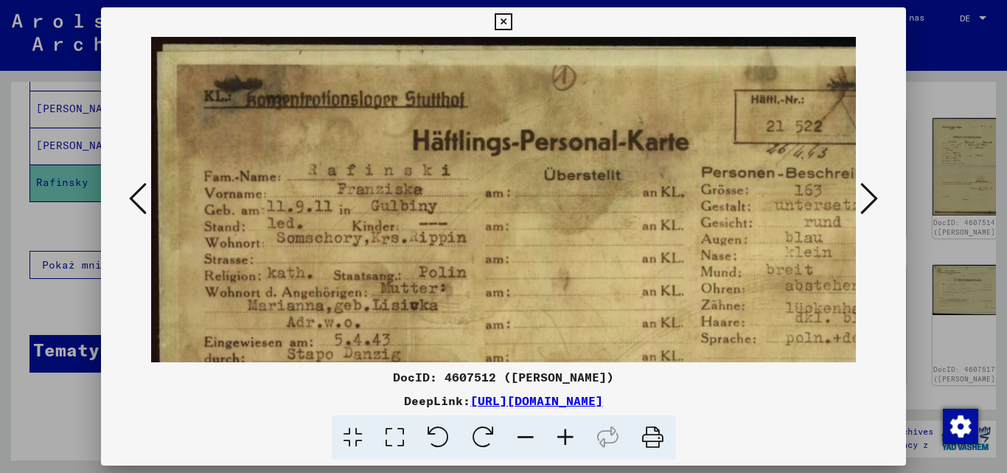
click at [572, 439] on icon at bounding box center [565, 437] width 40 height 45
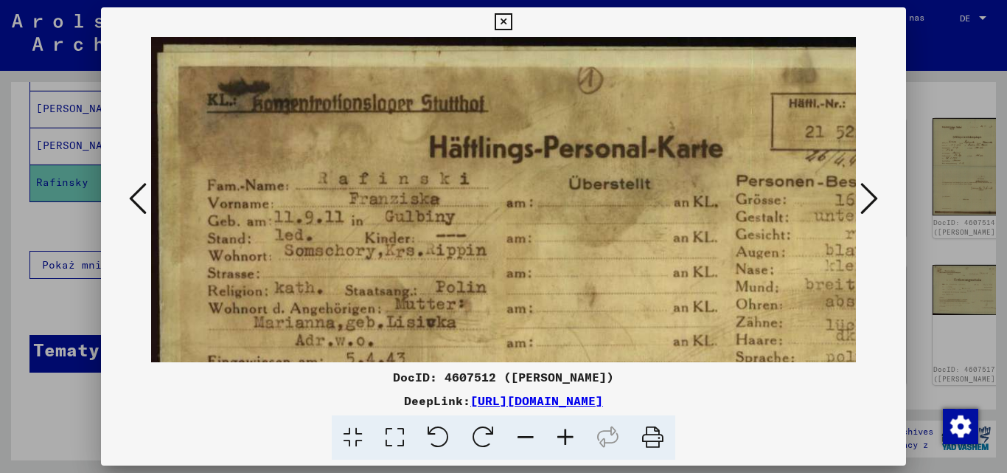
click at [572, 439] on icon at bounding box center [565, 437] width 40 height 45
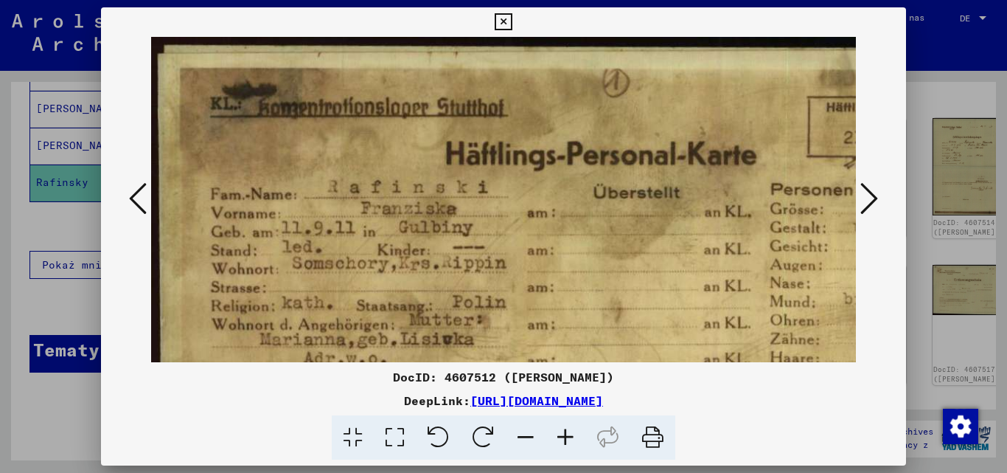
click at [570, 439] on icon at bounding box center [565, 437] width 40 height 45
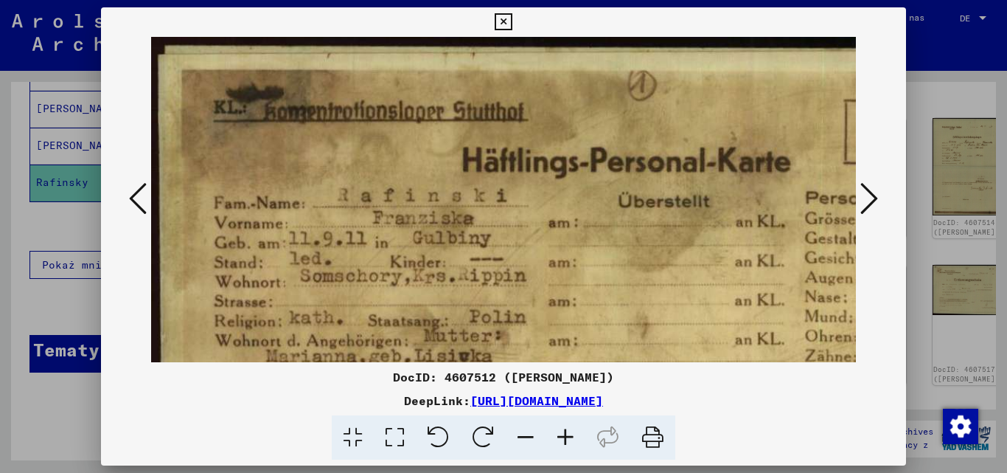
click at [570, 439] on icon at bounding box center [565, 437] width 40 height 45
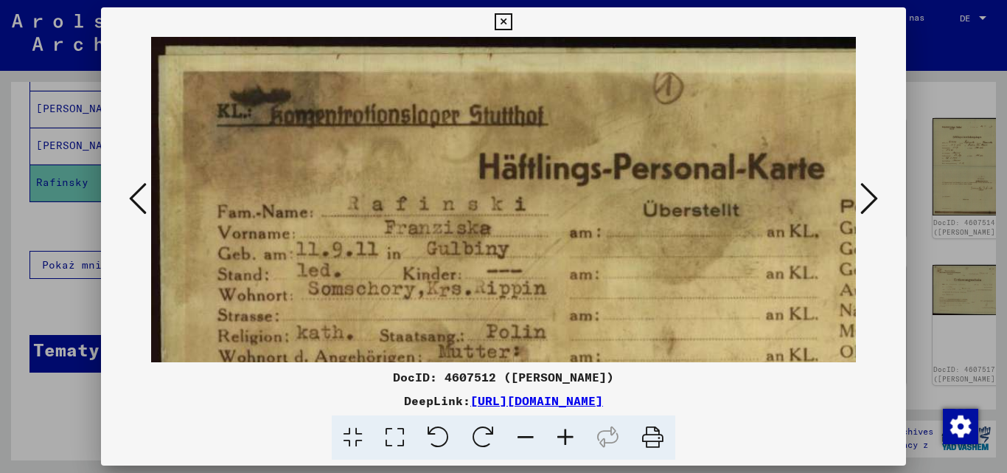
click at [570, 439] on icon at bounding box center [565, 437] width 40 height 45
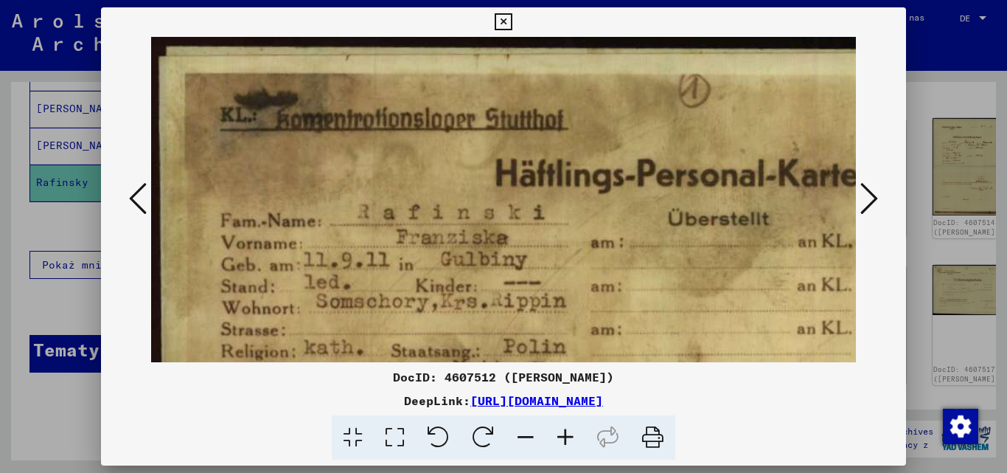
click at [570, 439] on icon at bounding box center [565, 437] width 40 height 45
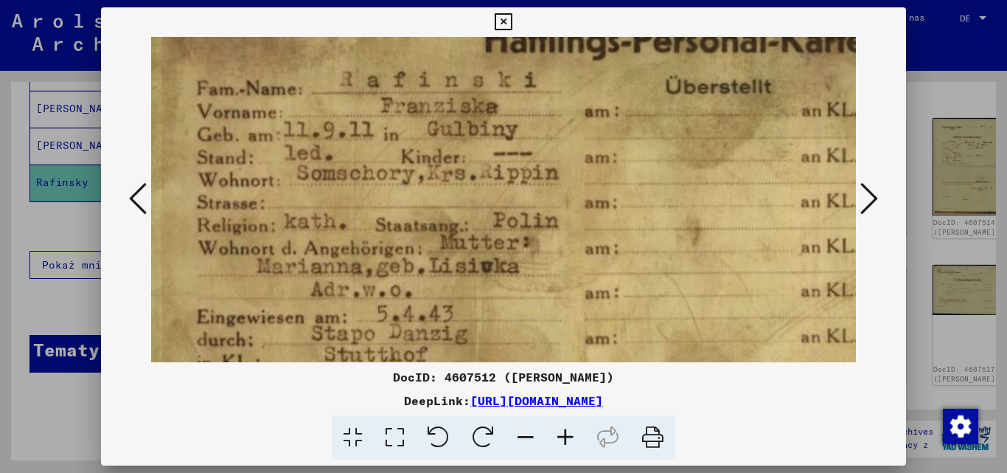
scroll to position [142, 27]
drag, startPoint x: 576, startPoint y: 303, endPoint x: 548, endPoint y: 161, distance: 144.1
click at [548, 161] on img at bounding box center [686, 297] width 1124 height 804
click at [523, 439] on icon at bounding box center [526, 437] width 40 height 45
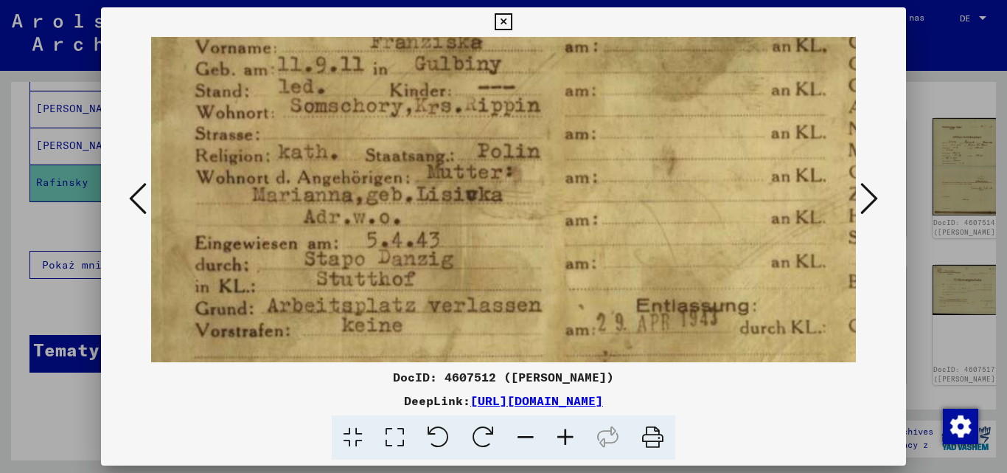
scroll to position [196, 26]
drag, startPoint x: 551, startPoint y: 284, endPoint x: 552, endPoint y: 229, distance: 54.6
click at [552, 229] on img at bounding box center [661, 224] width 1073 height 767
